Goal: Information Seeking & Learning: Learn about a topic

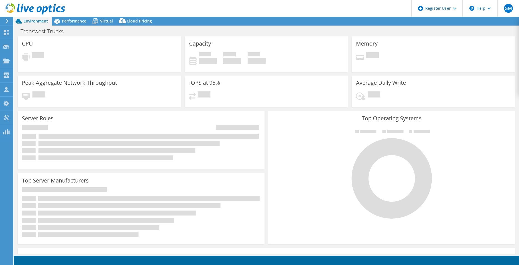
select select "USWest"
select select "USD"
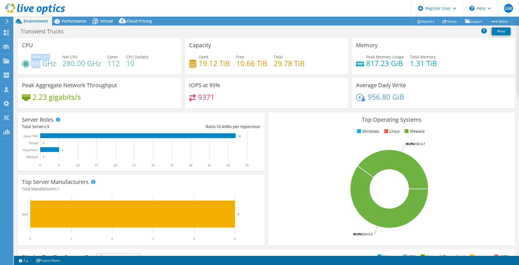
drag, startPoint x: 31, startPoint y: 63, endPoint x: 40, endPoint y: 64, distance: 9.7
click at [40, 64] on div "Peak CPU 66 GHz" at bounding box center [39, 60] width 34 height 12
click at [40, 64] on h4 "66 GHz" at bounding box center [44, 63] width 24 height 6
drag, startPoint x: 41, startPoint y: 64, endPoint x: 32, endPoint y: 64, distance: 8.0
click at [32, 64] on h4 "66 GHz" at bounding box center [44, 63] width 24 height 6
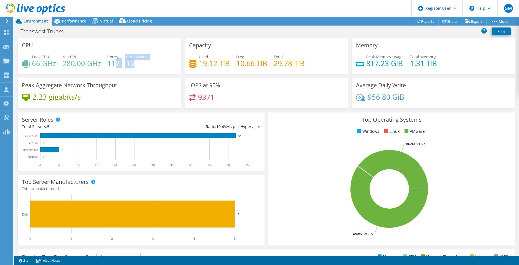
drag, startPoint x: 135, startPoint y: 65, endPoint x: 117, endPoint y: 66, distance: 17.8
click at [117, 66] on div "Peak CPU 66 GHz Net CPU 280.00 GHz Cores 112 CPU Sockets 10" at bounding box center [99, 63] width 155 height 18
click at [117, 66] on h4 "112" at bounding box center [113, 63] width 12 height 6
drag, startPoint x: 301, startPoint y: 65, endPoint x: 263, endPoint y: 65, distance: 38.3
click at [263, 65] on div "Used 19.12 TiB Free 10.66 TiB Total 29.78 TiB" at bounding box center [266, 63] width 155 height 18
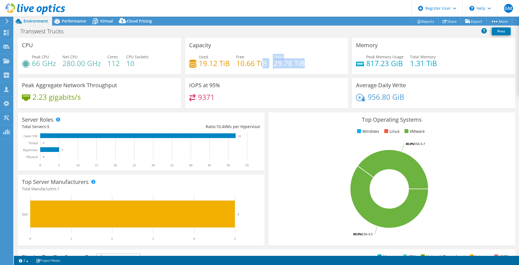
click at [262, 65] on h4 "10.66 TiB" at bounding box center [251, 63] width 31 height 6
drag, startPoint x: 303, startPoint y: 65, endPoint x: 279, endPoint y: 66, distance: 24.2
click at [279, 66] on div "Used 19.12 TiB Free 10.66 TiB Total 29.78 TiB" at bounding box center [266, 63] width 155 height 18
click at [278, 66] on h4 "29.78 TiB" at bounding box center [289, 63] width 31 height 6
drag, startPoint x: 301, startPoint y: 65, endPoint x: 275, endPoint y: 69, distance: 26.9
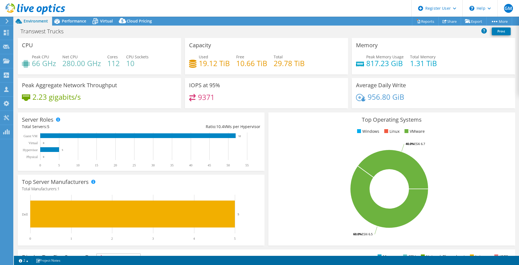
click at [275, 69] on div "Used 19.12 TiB Free 10.66 TiB Total 29.78 TiB" at bounding box center [266, 63] width 155 height 18
click at [274, 66] on h4 "29.78 TiB" at bounding box center [289, 63] width 31 height 6
drag, startPoint x: 32, startPoint y: 62, endPoint x: 49, endPoint y: 62, distance: 17.2
click at [49, 62] on h4 "66 GHz" at bounding box center [44, 63] width 24 height 6
click at [115, 74] on div "CPU Peak CPU 66 GHz Net CPU 280.00 GHz Cores 112 CPU Sockets 10" at bounding box center [99, 56] width 163 height 36
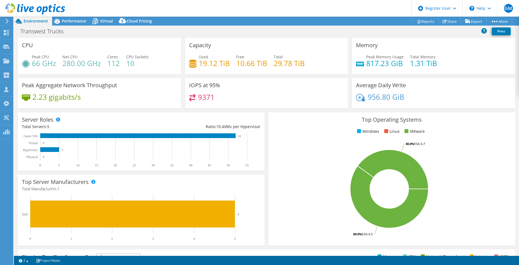
click at [114, 69] on div "Peak CPU 66 GHz Net CPU 280.00 GHz Cores 112 CPU Sockets 10" at bounding box center [99, 63] width 155 height 18
drag, startPoint x: 168, startPoint y: 51, endPoint x: 159, endPoint y: 57, distance: 10.2
click at [168, 51] on div "CPU Peak CPU 66 GHz Net CPU 280.00 GHz Cores 112 CPU Sockets 10" at bounding box center [99, 56] width 163 height 36
drag, startPoint x: 305, startPoint y: 62, endPoint x: 300, endPoint y: 64, distance: 5.2
click at [300, 64] on div "Used 19.12 TiB Free 10.66 TiB Total 29.78 TiB" at bounding box center [266, 63] width 155 height 18
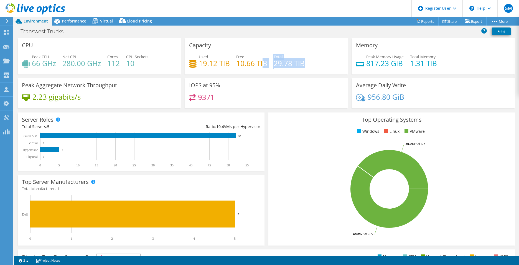
drag, startPoint x: 306, startPoint y: 62, endPoint x: 262, endPoint y: 64, distance: 43.6
click at [262, 64] on div "Used 19.12 TiB Free 10.66 TiB Total 29.78 TiB" at bounding box center [266, 63] width 155 height 18
click at [262, 64] on h4 "10.66 TiB" at bounding box center [251, 63] width 31 height 6
drag, startPoint x: 302, startPoint y: 64, endPoint x: 281, endPoint y: 65, distance: 21.7
click at [281, 65] on div "Used 19.12 TiB Free 10.66 TiB Total 29.78 TiB" at bounding box center [266, 63] width 155 height 18
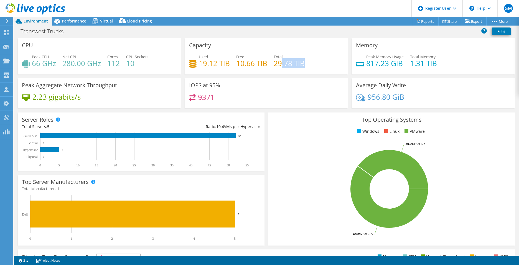
drag, startPoint x: 281, startPoint y: 65, endPoint x: 301, endPoint y: 68, distance: 20.2
click at [301, 66] on h4 "29.78 TiB" at bounding box center [289, 63] width 31 height 6
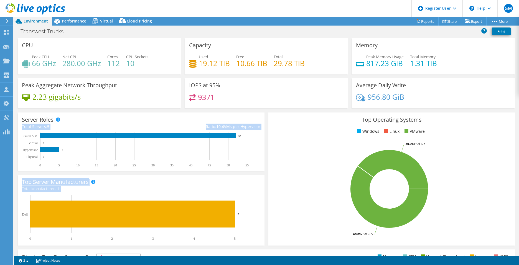
drag, startPoint x: 258, startPoint y: 112, endPoint x: 282, endPoint y: 107, distance: 23.8
click at [281, 113] on section "CPU Peak CPU 66 GHz Net CPU 280.00 GHz Cores 112 CPU Sockets 10 Capacity Used 1…" at bounding box center [267, 199] width 506 height 323
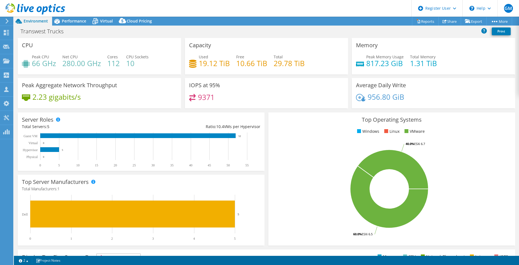
click at [254, 90] on div "IOPS at 95% 9371" at bounding box center [266, 93] width 163 height 30
drag, startPoint x: 63, startPoint y: 62, endPoint x: 93, endPoint y: 62, distance: 30.5
click at [93, 62] on h4 "280.00 GHz" at bounding box center [81, 63] width 39 height 6
drag, startPoint x: 93, startPoint y: 62, endPoint x: 73, endPoint y: 65, distance: 20.1
click at [94, 62] on h4 "280.00 GHz" at bounding box center [81, 63] width 39 height 6
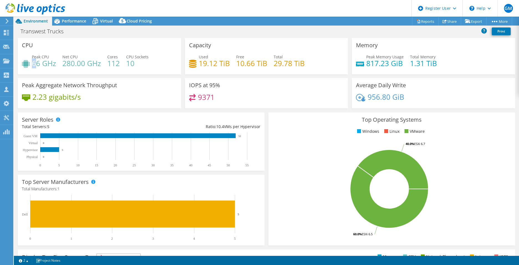
drag, startPoint x: 33, startPoint y: 66, endPoint x: 38, endPoint y: 66, distance: 4.7
click at [38, 66] on h4 "66 GHz" at bounding box center [44, 63] width 24 height 6
drag, startPoint x: 40, startPoint y: 65, endPoint x: 32, endPoint y: 64, distance: 8.2
click at [32, 64] on h4 "66 GHz" at bounding box center [44, 63] width 24 height 6
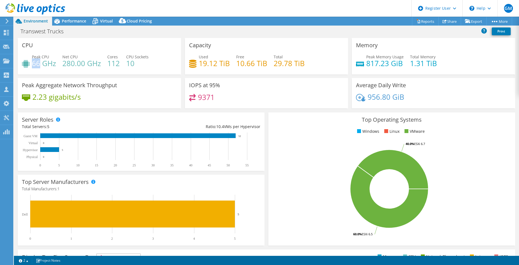
click at [32, 64] on h4 "66 GHz" at bounding box center [44, 63] width 24 height 6
drag, startPoint x: 84, startPoint y: 64, endPoint x: 63, endPoint y: 65, distance: 20.8
click at [63, 65] on h4 "280.00 GHz" at bounding box center [81, 63] width 39 height 6
drag, startPoint x: 63, startPoint y: 65, endPoint x: 66, endPoint y: 66, distance: 3.7
click at [64, 65] on h4 "280.00 GHz" at bounding box center [81, 63] width 39 height 6
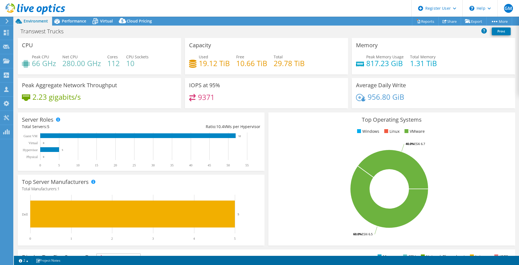
click at [108, 66] on h4 "112" at bounding box center [113, 63] width 12 height 6
click at [100, 65] on h4 "280.00 GHz" at bounding box center [81, 63] width 39 height 6
drag, startPoint x: 121, startPoint y: 64, endPoint x: 110, endPoint y: 65, distance: 10.8
click at [110, 65] on div "Peak CPU 66 GHz Net CPU 280.00 GHz Cores 112 CPU Sockets 10" at bounding box center [99, 63] width 155 height 18
click at [108, 65] on h4 "112" at bounding box center [113, 63] width 12 height 6
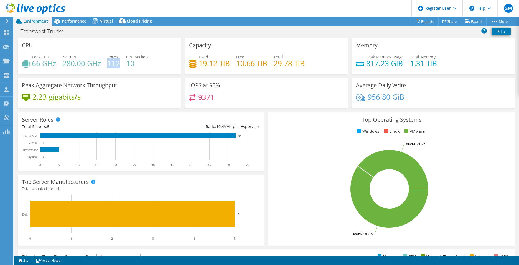
drag, startPoint x: 108, startPoint y: 66, endPoint x: 118, endPoint y: 66, distance: 10.3
click at [118, 66] on h4 "112" at bounding box center [113, 63] width 12 height 6
click at [117, 66] on h4 "112" at bounding box center [113, 63] width 12 height 6
drag, startPoint x: 125, startPoint y: 65, endPoint x: 137, endPoint y: 64, distance: 12.6
click at [137, 64] on div "Peak CPU 66 GHz Net CPU 280.00 GHz Cores 112 CPU Sockets 10" at bounding box center [99, 63] width 155 height 18
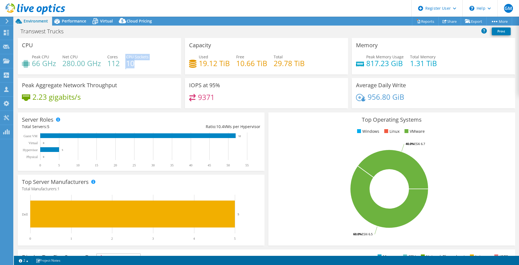
click at [137, 64] on h4 "10" at bounding box center [137, 63] width 22 height 6
drag, startPoint x: 136, startPoint y: 64, endPoint x: 127, endPoint y: 66, distance: 9.3
click at [127, 66] on h4 "10" at bounding box center [137, 63] width 22 height 6
drag, startPoint x: 292, startPoint y: 65, endPoint x: 269, endPoint y: 67, distance: 23.4
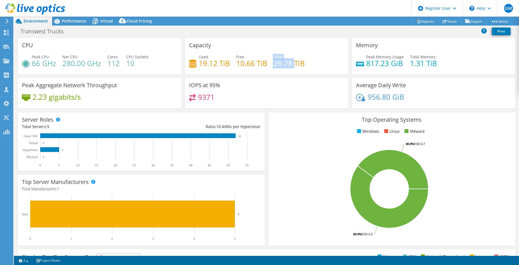
click at [269, 67] on div "Used 19.12 TiB Free 10.66 TiB Total 29.78 TiB" at bounding box center [266, 63] width 155 height 18
drag, startPoint x: 269, startPoint y: 67, endPoint x: 282, endPoint y: 68, distance: 13.9
click at [282, 66] on h4 "29.78 TiB" at bounding box center [289, 63] width 31 height 6
drag, startPoint x: 253, startPoint y: 67, endPoint x: 234, endPoint y: 68, distance: 18.9
click at [234, 68] on div "Used 19.12 TiB Free 10.66 TiB Total 29.78 TiB" at bounding box center [266, 63] width 155 height 18
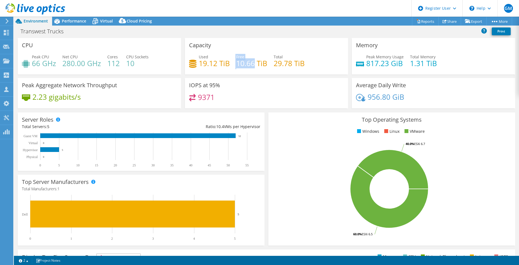
click at [234, 68] on div "Used 19.12 TiB Free 10.66 TiB Total 29.78 TiB" at bounding box center [266, 63] width 155 height 18
drag, startPoint x: 385, startPoint y: 65, endPoint x: 371, endPoint y: 64, distance: 14.2
click at [371, 64] on h4 "817.23 GiB" at bounding box center [385, 63] width 37 height 6
click at [369, 64] on h4 "817.23 GiB" at bounding box center [385, 63] width 37 height 6
click at [384, 65] on h4 "817.23 GiB" at bounding box center [385, 63] width 37 height 6
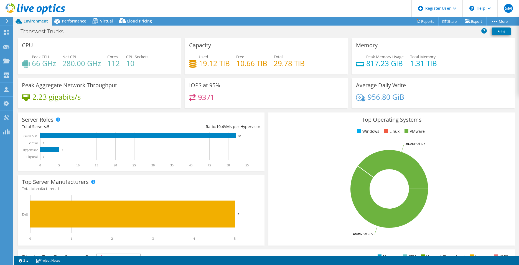
drag, startPoint x: 384, startPoint y: 65, endPoint x: 363, endPoint y: 54, distance: 24.0
click at [363, 54] on div "Peak Memory Usage 817.23 GiB" at bounding box center [380, 60] width 48 height 12
drag, startPoint x: 364, startPoint y: 55, endPoint x: 404, endPoint y: 55, distance: 40.2
click at [404, 55] on div "Peak Memory Usage 817.23 GiB Total Memory 1.31 TiB" at bounding box center [433, 63] width 155 height 18
drag, startPoint x: 404, startPoint y: 55, endPoint x: 400, endPoint y: 58, distance: 5.2
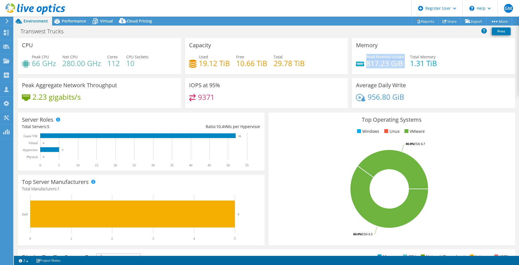
click at [400, 58] on span "Peak Memory Usage" at bounding box center [385, 56] width 37 height 5
drag, startPoint x: 421, startPoint y: 64, endPoint x: 410, endPoint y: 65, distance: 11.9
click at [410, 65] on h4 "1.31 TiB" at bounding box center [423, 63] width 27 height 6
drag, startPoint x: 214, startPoint y: 97, endPoint x: 197, endPoint y: 97, distance: 16.9
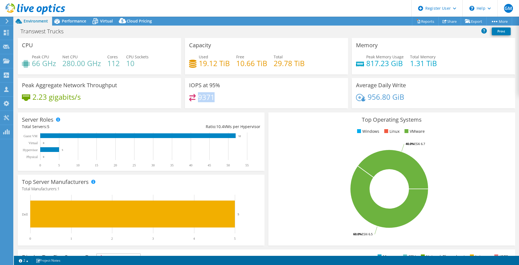
click at [197, 97] on div "9371" at bounding box center [266, 100] width 155 height 12
drag, startPoint x: 197, startPoint y: 97, endPoint x: 216, endPoint y: 99, distance: 19.5
click at [216, 99] on div "9371" at bounding box center [266, 100] width 155 height 12
click at [209, 97] on h4 "9371" at bounding box center [206, 97] width 17 height 6
drag, startPoint x: 213, startPoint y: 98, endPoint x: 198, endPoint y: 99, distance: 15.0
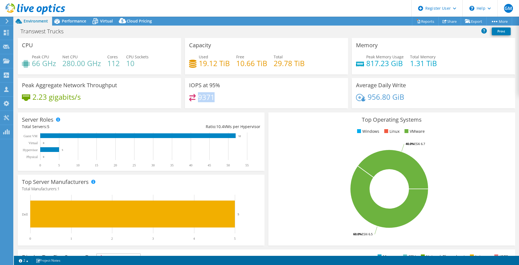
click at [198, 99] on h4 "9371" at bounding box center [206, 97] width 17 height 6
click at [69, 21] on span "Performance" at bounding box center [74, 20] width 24 height 5
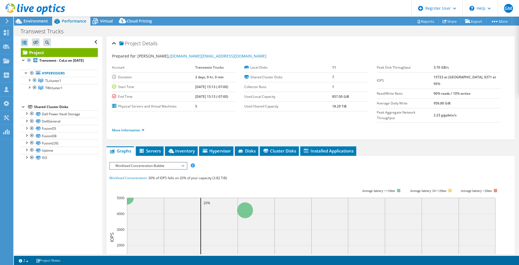
click at [149, 162] on span "Workload Concentration Bubble" at bounding box center [148, 165] width 71 height 7
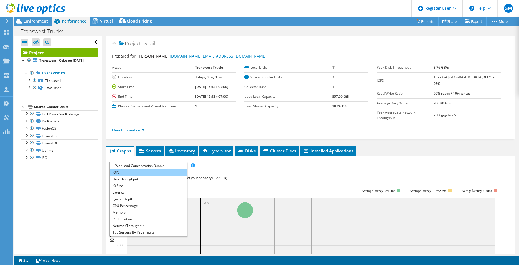
click at [134, 169] on li "IOPS" at bounding box center [148, 172] width 77 height 7
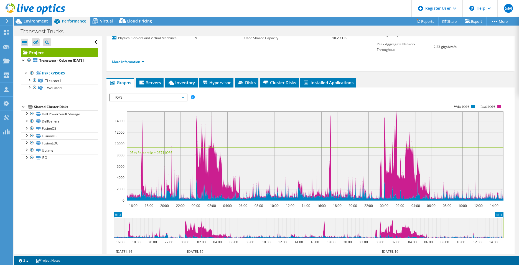
scroll to position [83, 0]
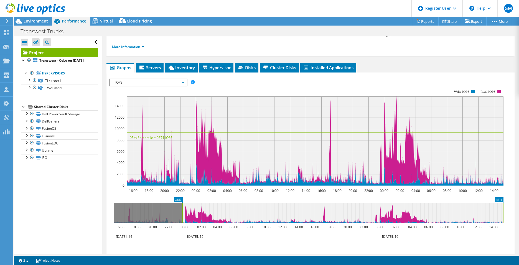
drag, startPoint x: 113, startPoint y: 205, endPoint x: 182, endPoint y: 218, distance: 70.0
click at [182, 218] on icon "15:13 23:30 16:00 18:00 20:00 22:00 00:00 02:00 04:00 06:00 08:00 10:00 12:00 1…" at bounding box center [308, 219] width 399 height 44
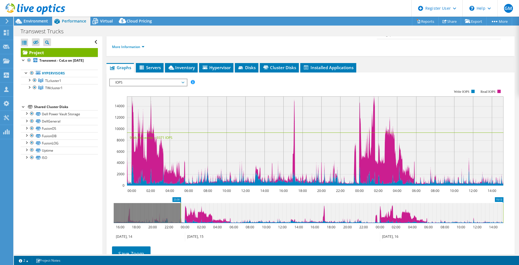
click at [505, 202] on icon "23:30 15:13 16:00 18:00 20:00 22:00 00:00 02:00 04:00 06:00 08:00 10:00 12:00 1…" at bounding box center [308, 219] width 399 height 44
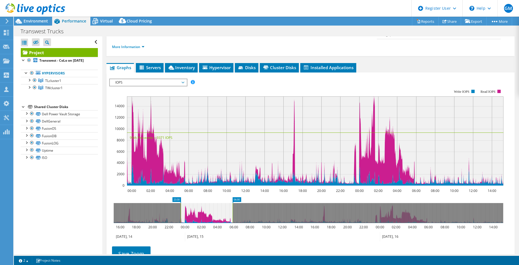
drag, startPoint x: 503, startPoint y: 203, endPoint x: 233, endPoint y: 218, distance: 271.3
click at [233, 218] on icon "23:30 06:00 16:00 18:00 20:00 22:00 00:00 02:00 04:00 06:00 08:00 10:00 12:00 1…" at bounding box center [308, 219] width 399 height 44
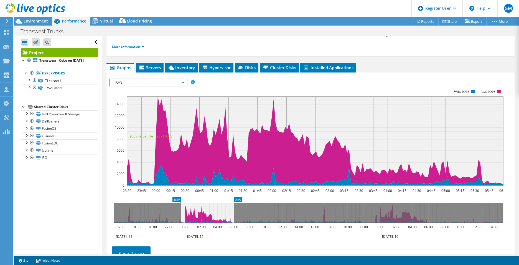
click at [131, 79] on span "IOPS" at bounding box center [148, 82] width 71 height 7
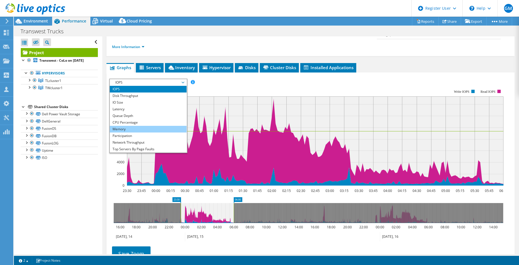
click at [139, 126] on li "Memory" at bounding box center [148, 129] width 77 height 7
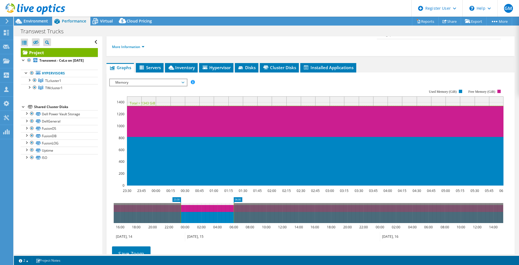
click at [150, 79] on span "Memory" at bounding box center [148, 82] width 71 height 7
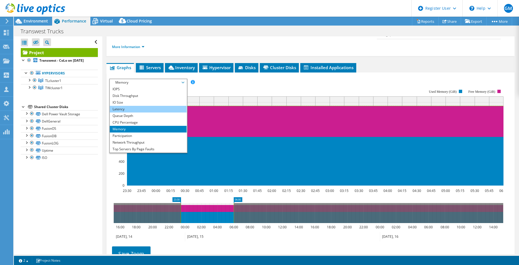
click at [152, 106] on li "Latency" at bounding box center [148, 109] width 77 height 7
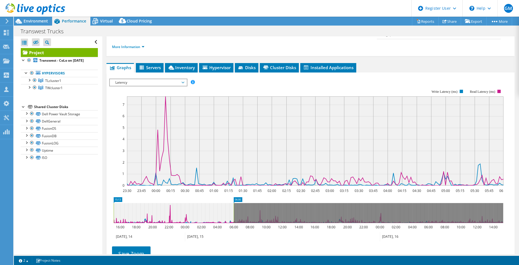
drag, startPoint x: 180, startPoint y: 201, endPoint x: 120, endPoint y: 201, distance: 60.5
click at [79, 201] on div "Open All Close All Hide Excluded Nodes Project Tree Filter" at bounding box center [267, 145] width 506 height 218
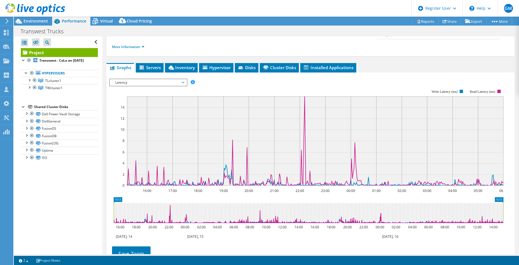
drag, startPoint x: 233, startPoint y: 204, endPoint x: 531, endPoint y: 204, distance: 298.0
click at [519, 204] on html "GM Dell User [PERSON_NAME] [PERSON_NAME][EMAIL_ADDRESS][PERSON_NAME][DOMAIN_NAM…" at bounding box center [259, 132] width 519 height 265
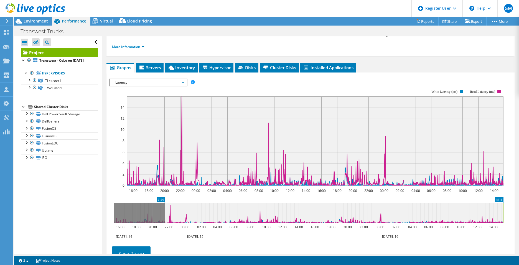
drag, startPoint x: 115, startPoint y: 203, endPoint x: 169, endPoint y: 209, distance: 54.7
click at [166, 209] on rect at bounding box center [165, 213] width 2 height 20
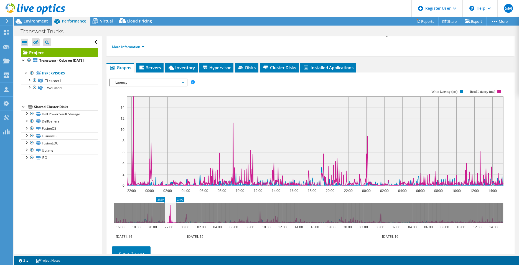
drag, startPoint x: 504, startPoint y: 204, endPoint x: 176, endPoint y: 206, distance: 328.5
click at [176, 206] on rect at bounding box center [176, 213] width 2 height 20
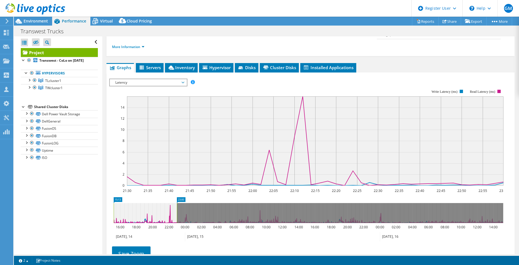
drag, startPoint x: 165, startPoint y: 202, endPoint x: 94, endPoint y: 206, distance: 70.9
click at [94, 206] on div "Open All Close All Hide Excluded Nodes Project Tree Filter" at bounding box center [267, 145] width 506 height 218
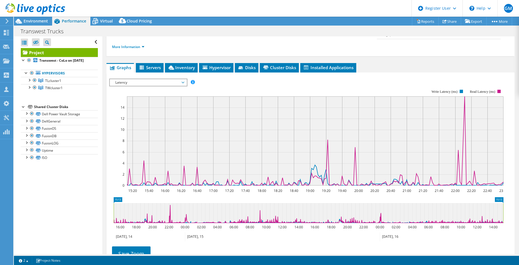
drag, startPoint x: 176, startPoint y: 202, endPoint x: 519, endPoint y: 201, distance: 342.1
click at [516, 200] on article "Project Details Prepared for: [PERSON_NAME], [DOMAIN_NAME][EMAIL_ADDRESS][DOMAI…" at bounding box center [310, 145] width 417 height 218
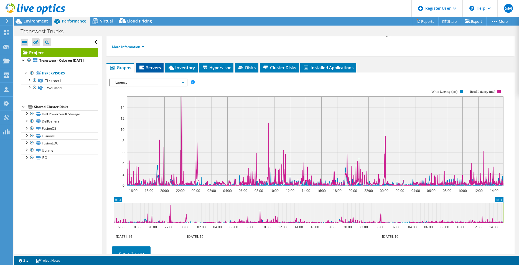
click at [147, 63] on li "Servers" at bounding box center [150, 67] width 28 height 9
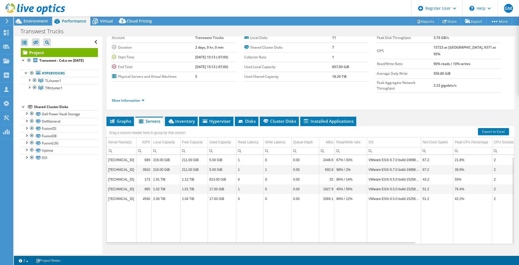
scroll to position [2, 0]
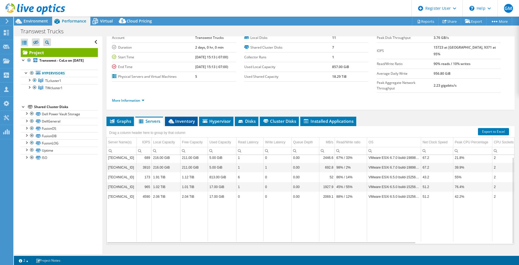
click at [185, 106] on div "Project Details Prepared for: [PERSON_NAME], [DOMAIN_NAME][EMAIL_ADDRESS][DOMAI…" at bounding box center [310, 136] width 417 height 258
click at [185, 118] on span "Inventory" at bounding box center [181, 121] width 27 height 6
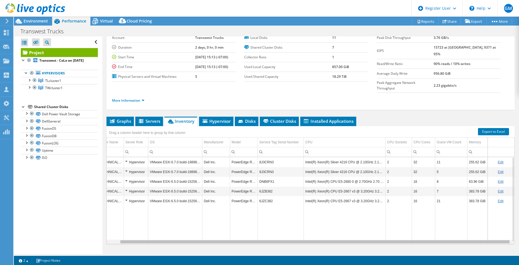
scroll to position [0, 14]
drag, startPoint x: 407, startPoint y: 232, endPoint x: 431, endPoint y: 234, distance: 24.5
click at [431, 234] on body "GM Dell User [PERSON_NAME] [PERSON_NAME][EMAIL_ADDRESS][PERSON_NAME][DOMAIN_NAM…" at bounding box center [259, 132] width 519 height 265
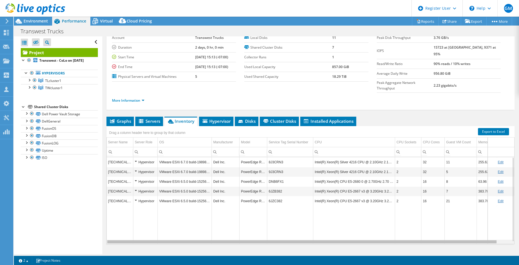
drag, startPoint x: 324, startPoint y: 231, endPoint x: 302, endPoint y: 232, distance: 21.9
click at [302, 232] on body "GM Dell User [PERSON_NAME] [PERSON_NAME][EMAIL_ADDRESS][PERSON_NAME][DOMAIN_NAM…" at bounding box center [259, 132] width 519 height 265
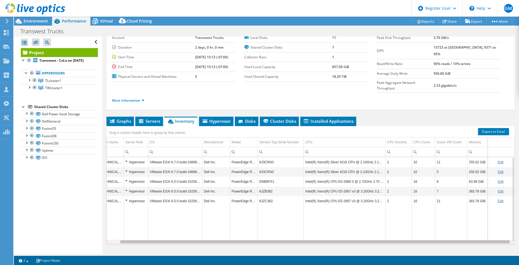
drag, startPoint x: 383, startPoint y: 231, endPoint x: 420, endPoint y: 225, distance: 37.4
click at [413, 232] on body "GM Dell User [PERSON_NAME] [PERSON_NAME][EMAIL_ADDRESS][PERSON_NAME][DOMAIN_NAM…" at bounding box center [259, 132] width 519 height 265
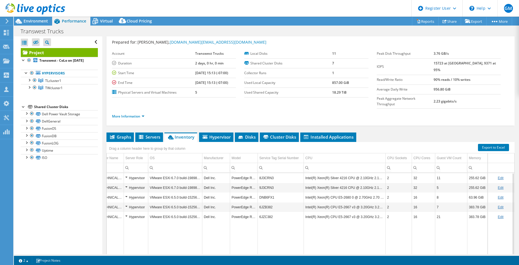
scroll to position [0, 0]
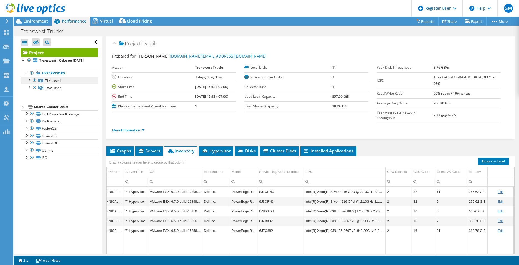
click at [62, 84] on link "TLcluster1" at bounding box center [59, 80] width 77 height 7
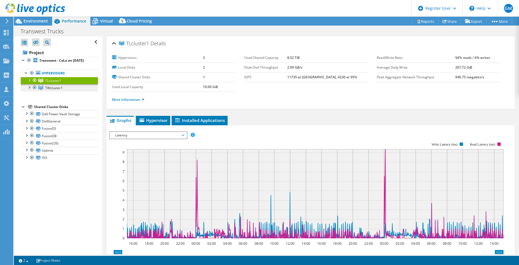
click at [64, 91] on link "TWcluster1" at bounding box center [59, 87] width 77 height 7
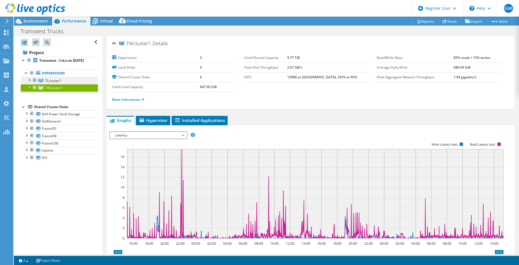
click at [70, 84] on link "TLcluster1" at bounding box center [59, 80] width 77 height 7
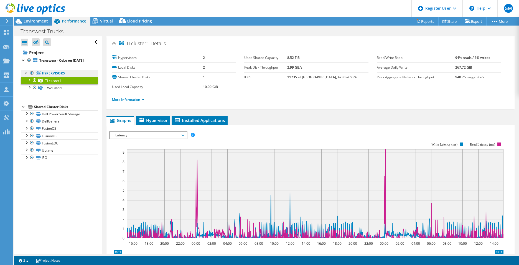
click at [64, 77] on link "Hypervisors" at bounding box center [59, 73] width 77 height 7
click at [54, 61] on b "Transwest - CoLo on [DATE]" at bounding box center [61, 60] width 44 height 5
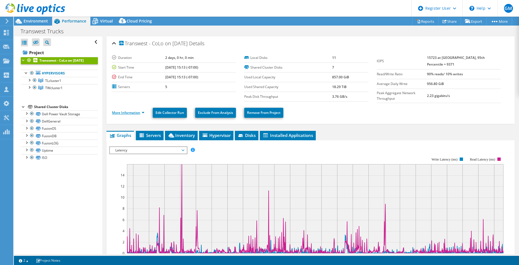
click at [133, 112] on link "More Information" at bounding box center [128, 112] width 32 height 5
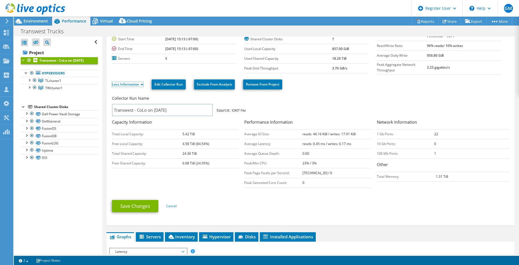
scroll to position [28, 0]
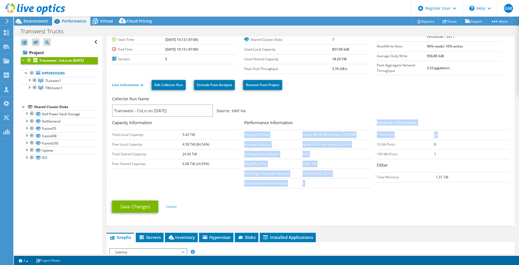
drag, startPoint x: 373, startPoint y: 134, endPoint x: 438, endPoint y: 133, distance: 65.2
click at [438, 133] on div "Collector Run Name Transwest - CoLo on [DATE] Source: IOKIT File Capacity Infor…" at bounding box center [312, 143] width 400 height 96
click at [439, 133] on td "22" at bounding box center [472, 135] width 75 height 10
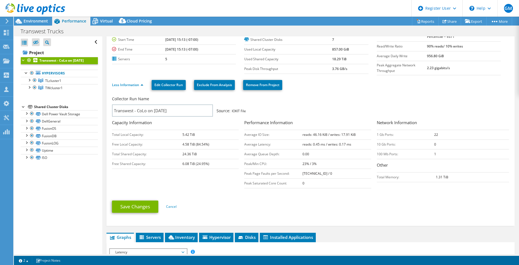
drag, startPoint x: 438, startPoint y: 132, endPoint x: 428, endPoint y: 134, distance: 10.4
click at [428, 134] on tr "1 Gb Ports: 22" at bounding box center [443, 135] width 132 height 10
click at [428, 134] on td "1 Gb Ports:" at bounding box center [406, 135] width 58 height 10
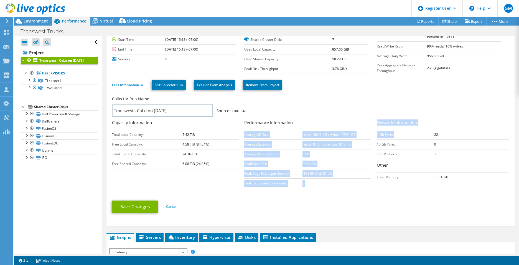
drag, startPoint x: 402, startPoint y: 134, endPoint x: 370, endPoint y: 130, distance: 31.8
click at [370, 130] on div "Collector Run Name Transwest - CoLo on [DATE] Source: IOKIT File Capacity Infor…" at bounding box center [312, 143] width 400 height 96
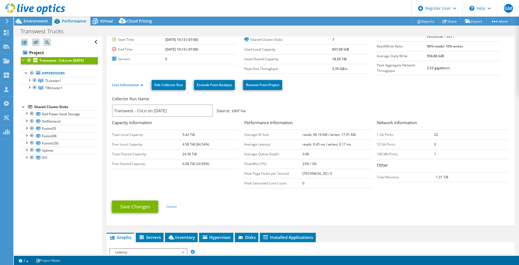
drag, startPoint x: 370, startPoint y: 130, endPoint x: 379, endPoint y: 140, distance: 12.9
click at [379, 140] on td "10 Gb Ports:" at bounding box center [406, 144] width 58 height 10
drag, startPoint x: 436, startPoint y: 133, endPoint x: 431, endPoint y: 133, distance: 5.3
click at [431, 133] on tr "1 Gb Ports: 22" at bounding box center [443, 135] width 132 height 10
click at [431, 133] on td "1 Gb Ports:" at bounding box center [406, 135] width 58 height 10
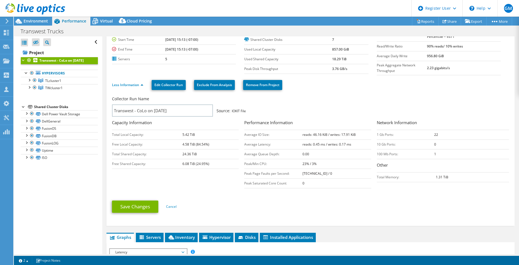
drag, startPoint x: 443, startPoint y: 136, endPoint x: 426, endPoint y: 133, distance: 16.9
click at [426, 133] on tr "1 Gb Ports: 22" at bounding box center [443, 135] width 132 height 10
drag, startPoint x: 426, startPoint y: 133, endPoint x: 415, endPoint y: 143, distance: 15.0
click at [415, 143] on td "10 Gb Ports:" at bounding box center [406, 144] width 58 height 10
drag, startPoint x: 437, startPoint y: 135, endPoint x: 427, endPoint y: 135, distance: 10.3
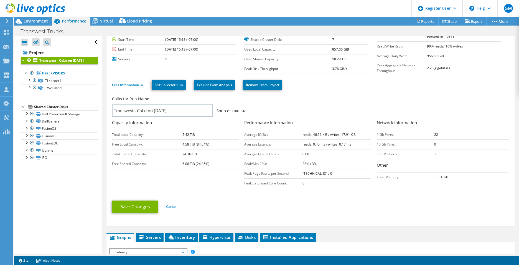
click at [427, 135] on tr "1 Gb Ports: 22" at bounding box center [443, 135] width 132 height 10
click at [427, 135] on td "1 Gb Ports:" at bounding box center [406, 135] width 58 height 10
drag, startPoint x: 449, startPoint y: 130, endPoint x: 422, endPoint y: 132, distance: 27.2
click at [422, 132] on tr "1 Gb Ports: 22" at bounding box center [443, 135] width 132 height 10
drag, startPoint x: 358, startPoint y: 134, endPoint x: 341, endPoint y: 135, distance: 17.0
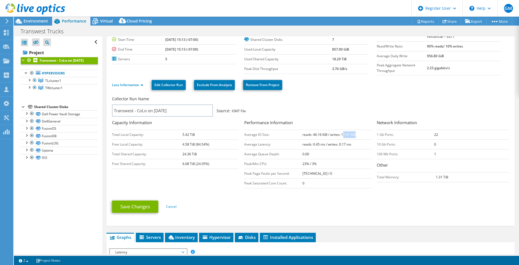
click at [341, 135] on td "reads: 46.16 KiB / writes: 17.91 KiB" at bounding box center [337, 135] width 69 height 10
click at [341, 135] on b "reads: 46.16 KiB / writes: 17.91 KiB" at bounding box center [329, 134] width 53 height 5
drag, startPoint x: 327, startPoint y: 134, endPoint x: 311, endPoint y: 133, distance: 15.6
click at [311, 133] on b "reads: 46.16 KiB / writes: 17.91 KiB" at bounding box center [329, 134] width 53 height 5
drag, startPoint x: 349, startPoint y: 131, endPoint x: 339, endPoint y: 133, distance: 9.9
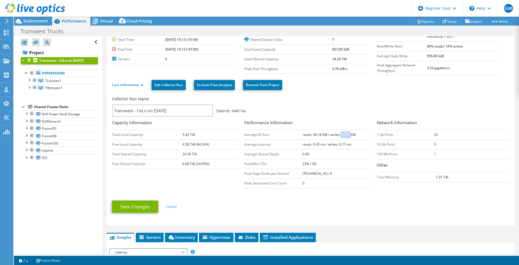
click at [339, 133] on b "reads: 46.16 KiB / writes: 17.91 KiB" at bounding box center [329, 134] width 53 height 5
drag, startPoint x: 339, startPoint y: 133, endPoint x: 343, endPoint y: 135, distance: 4.6
click at [343, 135] on td "reads: 46.16 KiB / writes: 17.91 KiB" at bounding box center [337, 135] width 69 height 10
click at [298, 173] on td "Peak Page Faults per Second:" at bounding box center [273, 173] width 58 height 10
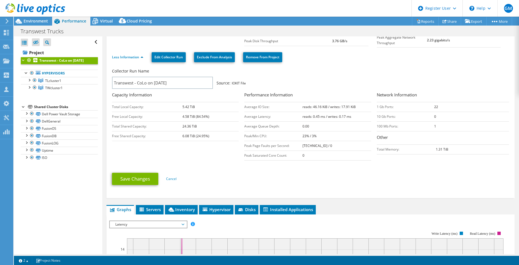
scroll to position [0, 0]
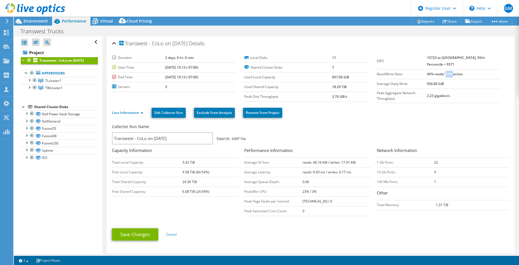
drag, startPoint x: 462, startPoint y: 68, endPoint x: 455, endPoint y: 68, distance: 6.9
click at [455, 72] on b "90% reads/ 10% writes" at bounding box center [445, 74] width 36 height 5
drag, startPoint x: 455, startPoint y: 68, endPoint x: 436, endPoint y: 67, distance: 19.7
click at [436, 72] on b "90% reads/ 10% writes" at bounding box center [445, 74] width 36 height 5
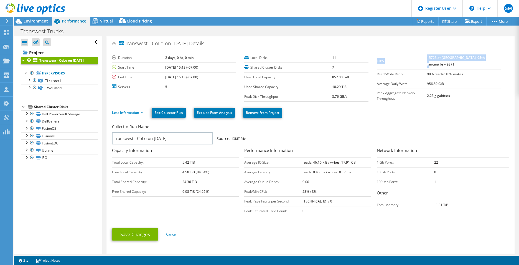
drag, startPoint x: 497, startPoint y: 58, endPoint x: 489, endPoint y: 58, distance: 7.5
click at [489, 58] on div "IOPS 15723 at [GEOGRAPHIC_DATA], 95th Percentile = 9371 Read/Write Ratio 90% re…" at bounding box center [443, 78] width 132 height 50
click at [485, 58] on b "15723 at [GEOGRAPHIC_DATA], 95th Percentile = 9371" at bounding box center [456, 60] width 58 height 11
drag, startPoint x: 486, startPoint y: 58, endPoint x: 494, endPoint y: 58, distance: 8.9
click at [485, 58] on b "15723 at [GEOGRAPHIC_DATA], 95th Percentile = 9371" at bounding box center [456, 60] width 58 height 11
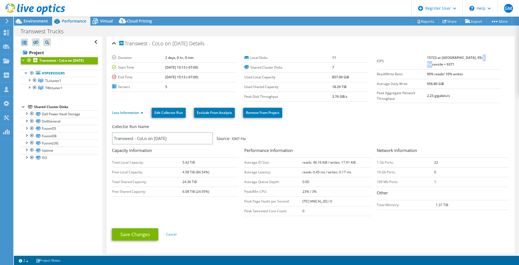
click at [485, 58] on b "15723 at [GEOGRAPHIC_DATA], 95th Percentile = 9371" at bounding box center [456, 60] width 58 height 11
drag, startPoint x: 487, startPoint y: 58, endPoint x: 498, endPoint y: 58, distance: 11.1
click at [498, 58] on div "IOPS 15723 at [GEOGRAPHIC_DATA], 95th Percentile = 9371 Read/Write Ratio 90% re…" at bounding box center [443, 78] width 132 height 50
drag, startPoint x: 498, startPoint y: 58, endPoint x: 490, endPoint y: 59, distance: 8.4
click at [485, 59] on b "15723 at [GEOGRAPHIC_DATA], 95th Percentile = 9371" at bounding box center [456, 60] width 58 height 11
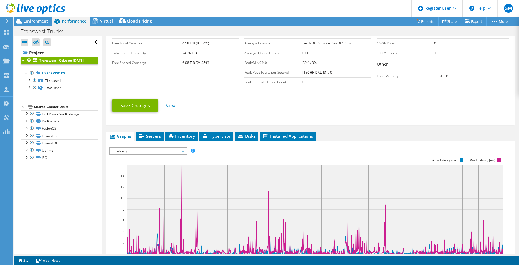
scroll to position [139, 0]
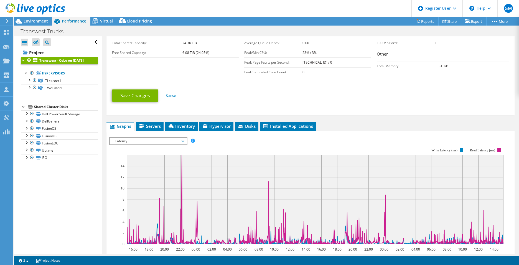
click at [151, 141] on span "Latency" at bounding box center [148, 141] width 71 height 7
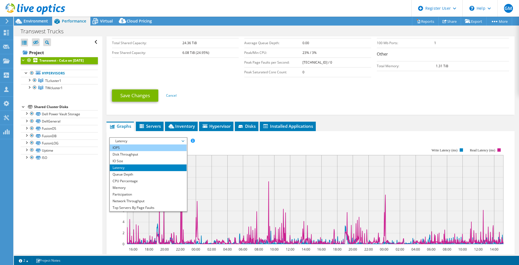
click at [136, 146] on li "IOPS" at bounding box center [148, 147] width 77 height 7
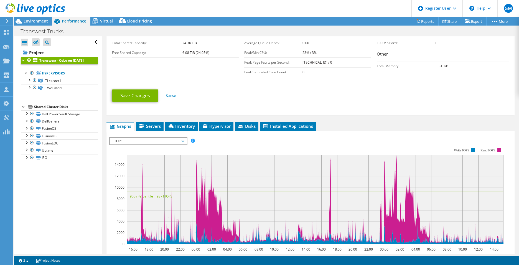
scroll to position [194, 0]
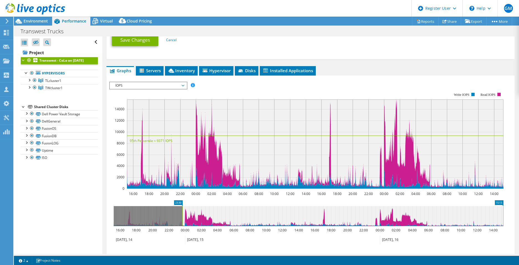
drag, startPoint x: 113, startPoint y: 219, endPoint x: 187, endPoint y: 220, distance: 73.5
click at [183, 219] on rect at bounding box center [182, 216] width 2 height 20
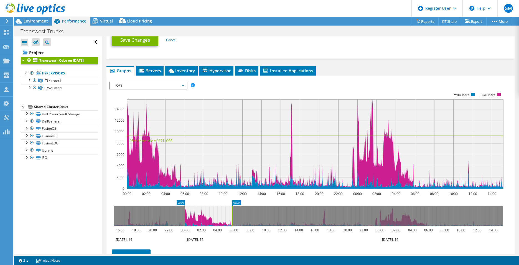
drag, startPoint x: 503, startPoint y: 214, endPoint x: 232, endPoint y: 228, distance: 271.4
click at [232, 228] on icon "00:00 06:00 16:00 18:00 20:00 22:00 00:00 02:00 04:00 06:00 08:00 10:00 12:00 1…" at bounding box center [308, 222] width 399 height 44
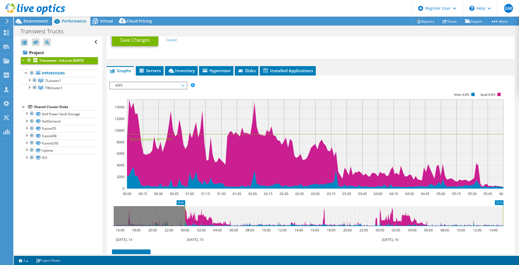
drag, startPoint x: 234, startPoint y: 219, endPoint x: 514, endPoint y: 223, distance: 280.0
click at [514, 223] on div "Transwest - CoLo on [DATE] Details Duration 2 days, 0 hr, 0 min Start Time [DAT…" at bounding box center [310, 75] width 417 height 467
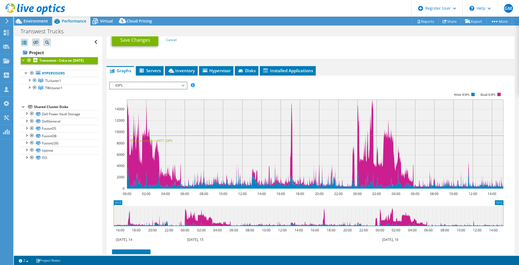
drag, startPoint x: 185, startPoint y: 216, endPoint x: 107, endPoint y: 217, distance: 78.0
click at [107, 217] on section "IOPS Disk Throughput IO Size Latency Queue Depth CPU Percentage Memory Page Fau…" at bounding box center [311, 187] width 408 height 224
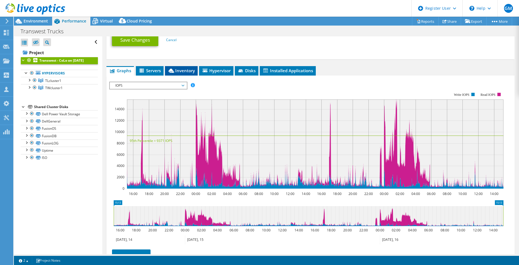
click at [183, 72] on li "Inventory" at bounding box center [181, 70] width 33 height 9
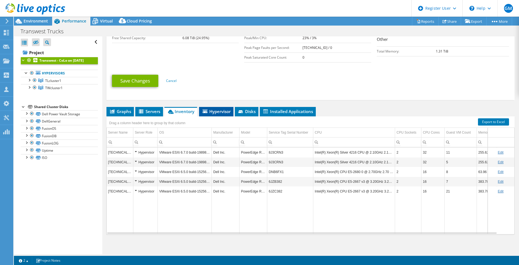
click at [222, 110] on span "Hypervisor" at bounding box center [216, 111] width 29 height 6
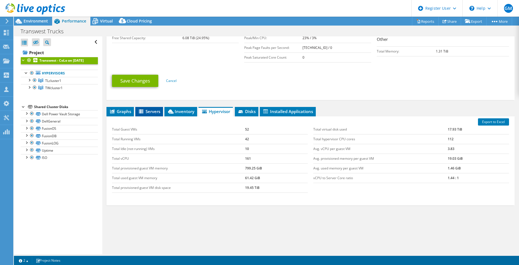
click at [145, 110] on span "Servers" at bounding box center [149, 111] width 22 height 6
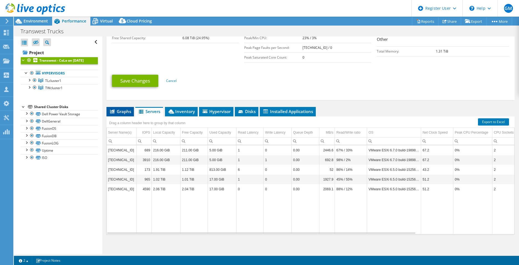
click at [125, 112] on span "Graphs" at bounding box center [120, 111] width 22 height 6
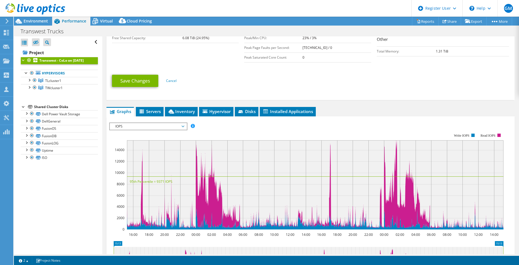
scroll to position [194, 0]
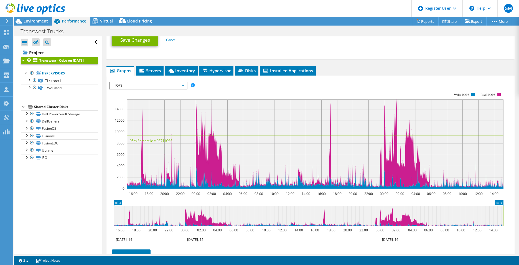
click at [129, 82] on span "IOPS" at bounding box center [148, 85] width 71 height 7
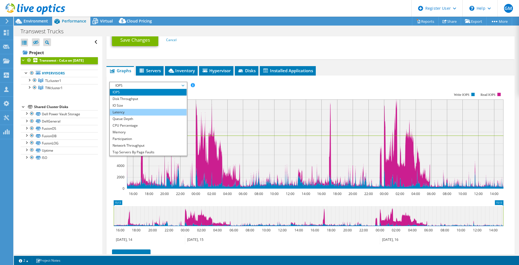
click at [123, 113] on li "Latency" at bounding box center [148, 112] width 77 height 7
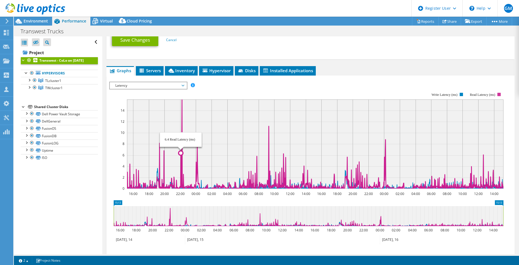
click at [181, 100] on icon at bounding box center [315, 143] width 377 height 89
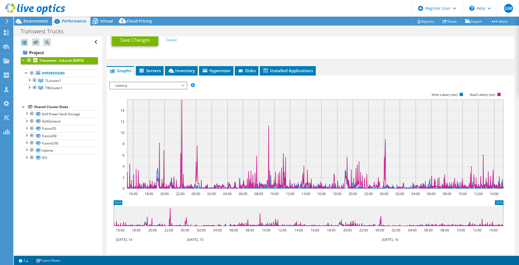
click at [156, 79] on div "IOPS Disk Throughput IO Size Latency Queue Depth CPU Percentage Memory Page Fau…" at bounding box center [310, 175] width 403 height 192
click at [158, 82] on span "Latency" at bounding box center [148, 85] width 71 height 7
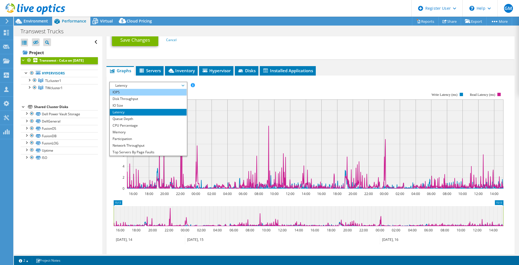
click at [123, 92] on li "IOPS" at bounding box center [148, 92] width 77 height 7
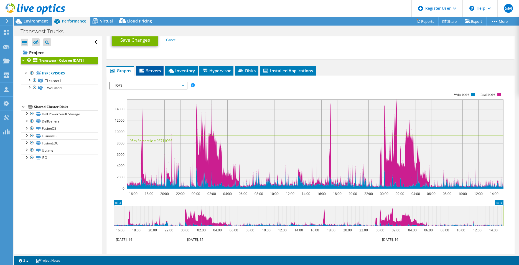
click at [151, 72] on span "Servers" at bounding box center [150, 71] width 22 height 6
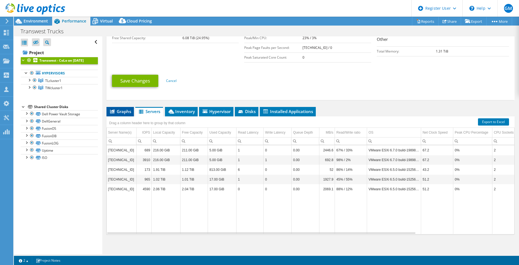
drag, startPoint x: 104, startPoint y: 107, endPoint x: 115, endPoint y: 108, distance: 11.8
click at [104, 107] on div "Transwest - CoLo on [DATE] Details Duration 2 days, 0 hr, 0 min Start Time [DAT…" at bounding box center [310, 69] width 417 height 372
click at [119, 110] on span "Graphs" at bounding box center [120, 111] width 22 height 6
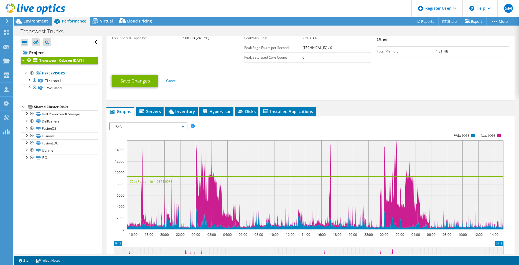
scroll to position [194, 0]
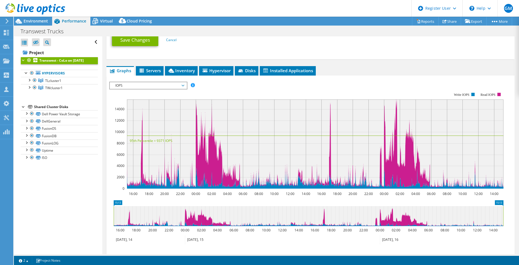
click at [135, 82] on span "IOPS" at bounding box center [148, 85] width 71 height 7
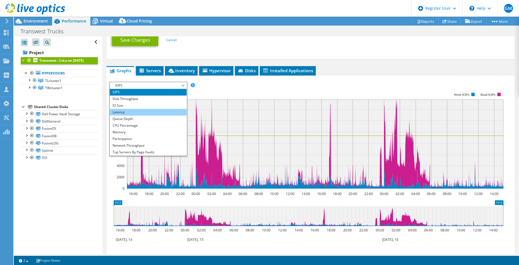
click at [136, 109] on li "Latency" at bounding box center [148, 112] width 77 height 7
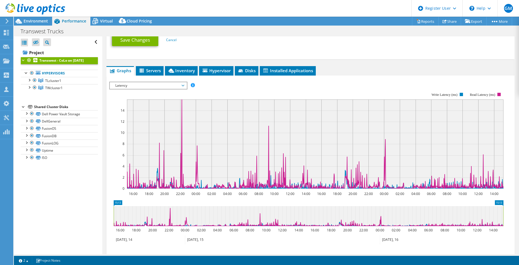
click at [146, 82] on span "Latency" at bounding box center [148, 85] width 71 height 7
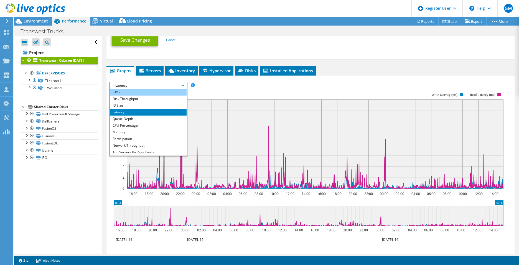
click at [133, 90] on li "IOPS" at bounding box center [148, 92] width 77 height 7
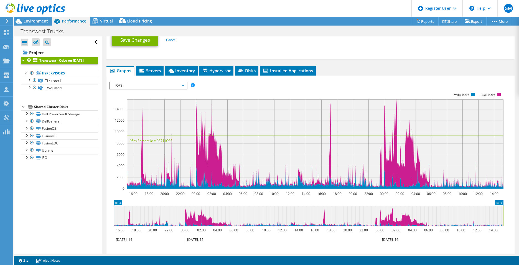
click at [144, 84] on span "IOPS" at bounding box center [148, 85] width 71 height 7
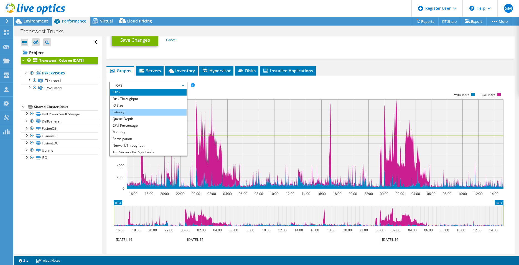
click at [133, 110] on li "Latency" at bounding box center [148, 112] width 77 height 7
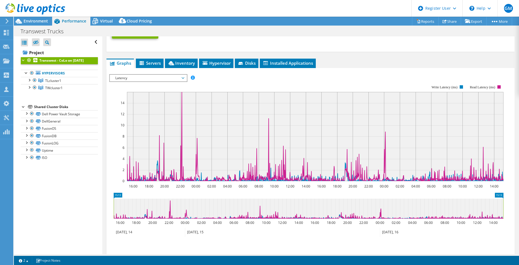
scroll to position [193, 0]
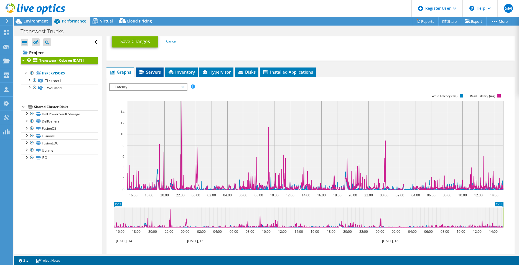
click at [154, 73] on span "Servers" at bounding box center [150, 72] width 22 height 6
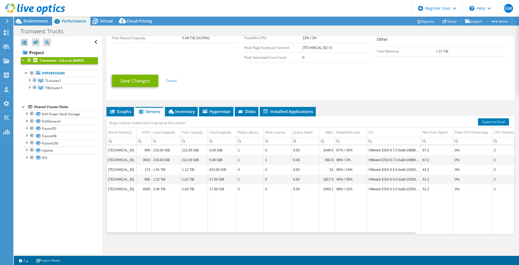
click at [127, 107] on li "Graphs" at bounding box center [120, 111] width 27 height 9
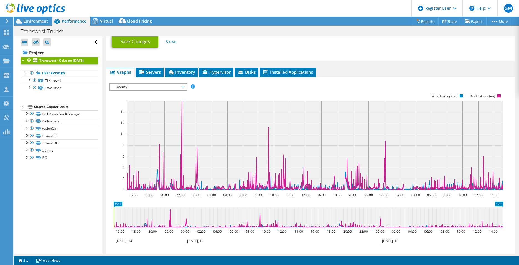
click at [161, 89] on span "Latency" at bounding box center [148, 87] width 71 height 7
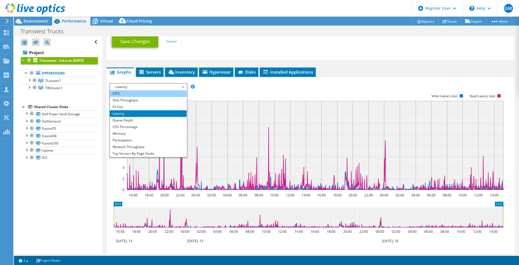
click at [131, 94] on li "IOPS" at bounding box center [148, 93] width 77 height 7
